Goal: Transaction & Acquisition: Purchase product/service

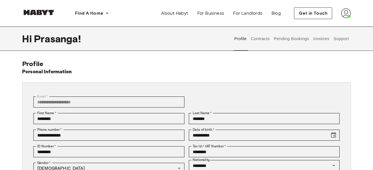
click at [343, 14] on img at bounding box center [346, 13] width 10 height 10
click at [190, 68] on div "**********" at bounding box center [186, 174] width 328 height 228
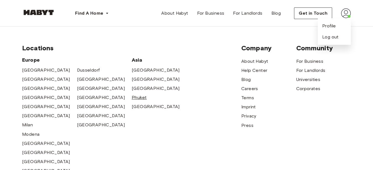
scroll to position [265, 0]
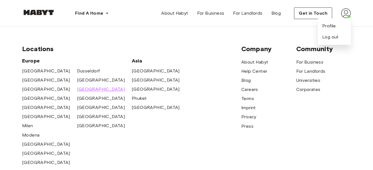
click at [87, 88] on span "Zurich" at bounding box center [101, 89] width 48 height 7
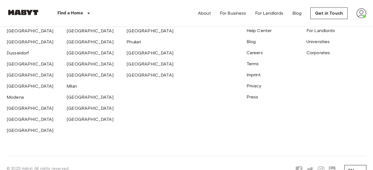
scroll to position [165, 0]
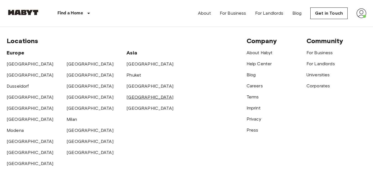
click at [130, 97] on link "[GEOGRAPHIC_DATA]" at bounding box center [149, 96] width 47 height 5
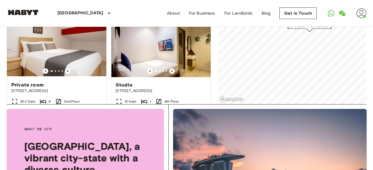
scroll to position [66, 0]
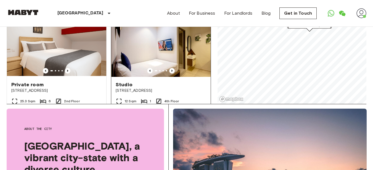
click at [160, 81] on div "Studio" at bounding box center [161, 84] width 90 height 7
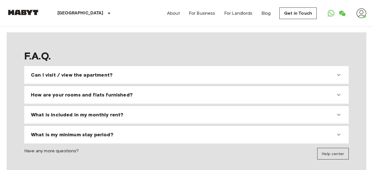
scroll to position [496, 0]
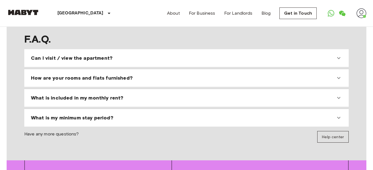
click at [135, 55] on div "Can I visit / view the apartment?" at bounding box center [186, 57] width 320 height 13
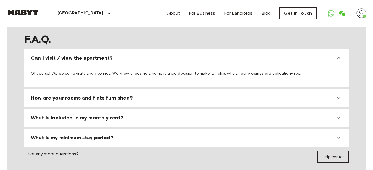
click at [132, 94] on div "How are your rooms and flats furnished?" at bounding box center [183, 97] width 304 height 7
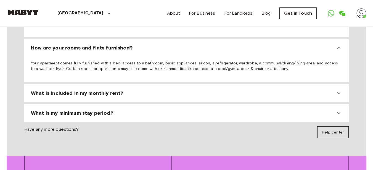
scroll to position [563, 0]
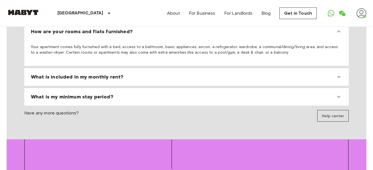
click at [47, 73] on div "What is included in my monthly rent?" at bounding box center [186, 76] width 320 height 13
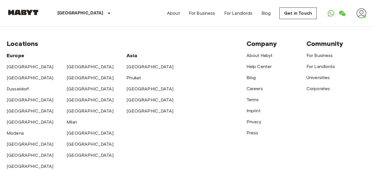
scroll to position [870, 0]
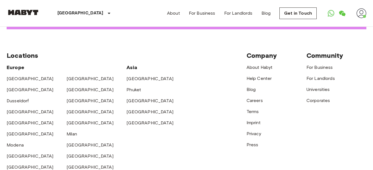
click at [75, 141] on div "[GEOGRAPHIC_DATA]" at bounding box center [96, 142] width 60 height 11
click at [75, 142] on link "[GEOGRAPHIC_DATA]" at bounding box center [89, 144] width 47 height 5
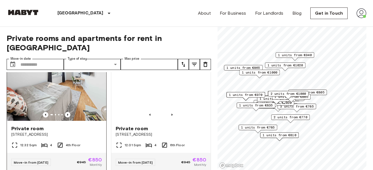
scroll to position [33, 0]
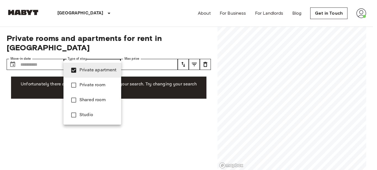
click at [119, 22] on div at bounding box center [188, 85] width 377 height 170
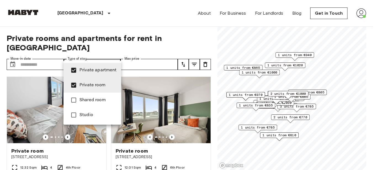
type input "**********"
click at [125, 15] on div at bounding box center [188, 85] width 377 height 170
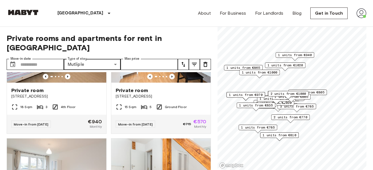
scroll to position [1154, 0]
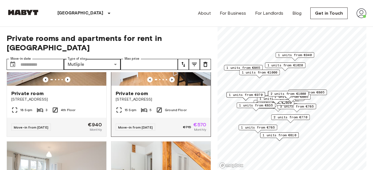
click at [179, 102] on span "[STREET_ADDRESS]" at bounding box center [161, 100] width 90 height 6
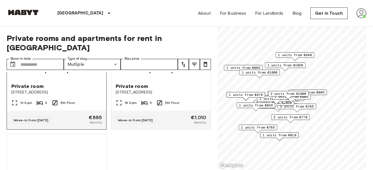
scroll to position [1948, 0]
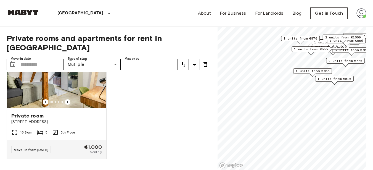
scroll to position [1699, 0]
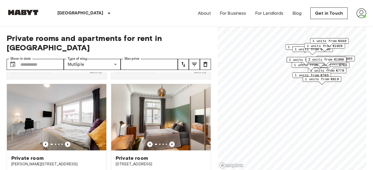
scroll to position [1948, 0]
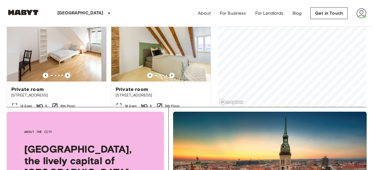
scroll to position [66, 0]
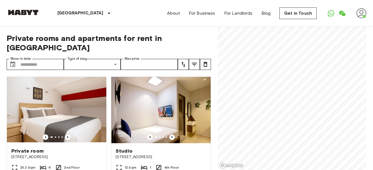
scroll to position [870, 0]
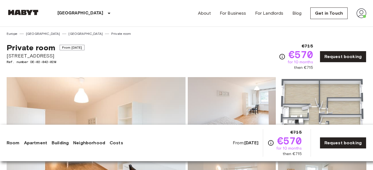
click at [145, 45] on div "Private room From [DATE] [STREET_ADDRESS]. number DE-02-042-02M €715 €570 for 1…" at bounding box center [186, 53] width 359 height 34
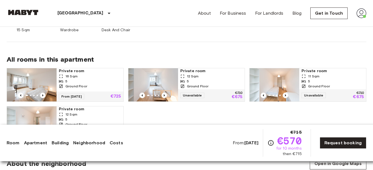
scroll to position [298, 0]
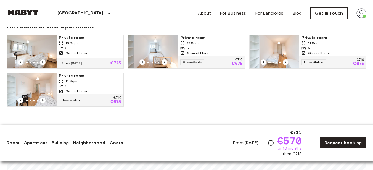
click at [154, 87] on div "Private room 16 Sqm 5 Ground Floor From [DATE] €725 Private room 12 Sqm 5 Groun…" at bounding box center [184, 68] width 364 height 76
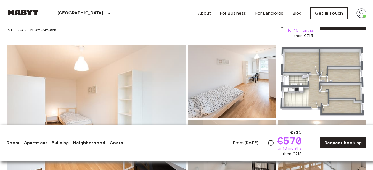
scroll to position [0, 0]
